Goal: Browse casually

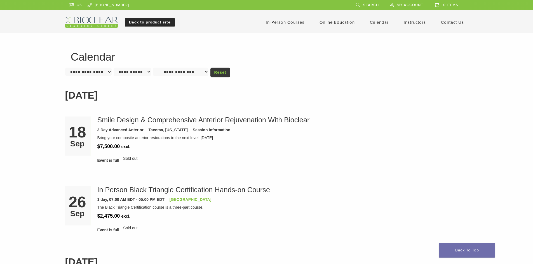
click at [142, 23] on link "Back to product site" at bounding box center [150, 22] width 50 height 8
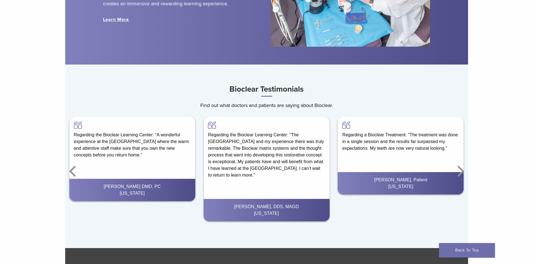
scroll to position [783, 0]
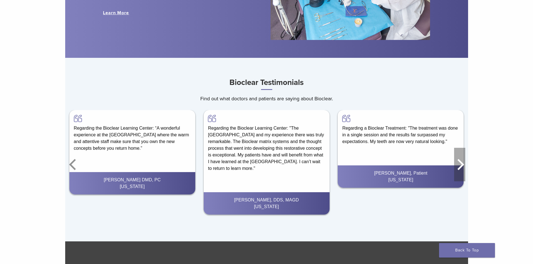
click at [459, 166] on icon "Next" at bounding box center [459, 165] width 11 height 34
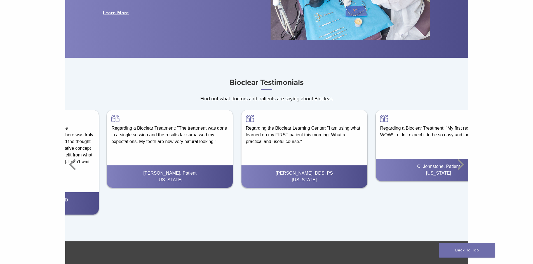
click at [247, 133] on div "Regarding the Bioclear Learning Center: "I am using what I learned on my FIRST …" at bounding box center [304, 129] width 126 height 39
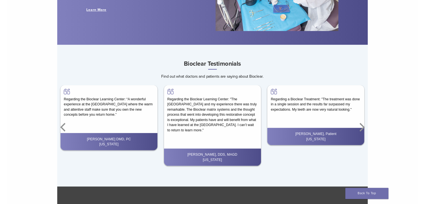
scroll to position [750, 0]
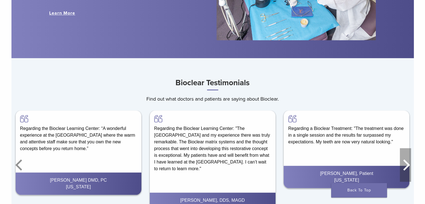
click at [408, 166] on icon "Next" at bounding box center [407, 164] width 7 height 11
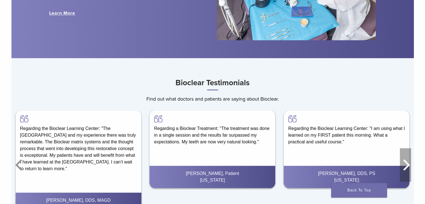
click at [409, 165] on icon "Next" at bounding box center [407, 164] width 7 height 11
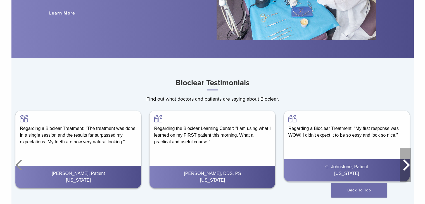
click at [405, 166] on icon "Next" at bounding box center [405, 165] width 11 height 34
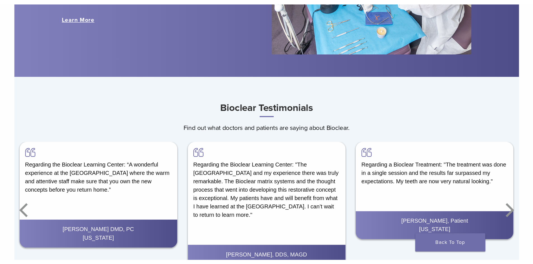
scroll to position [783, 0]
